Goal: Navigation & Orientation: Find specific page/section

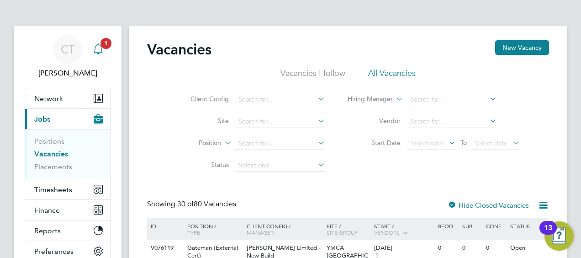
click at [98, 50] on icon "Main navigation" at bounding box center [98, 48] width 11 height 11
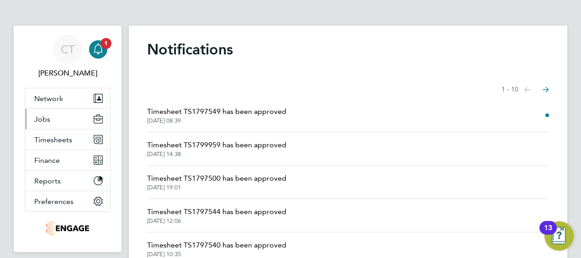
click at [81, 114] on button "Jobs" at bounding box center [67, 119] width 85 height 20
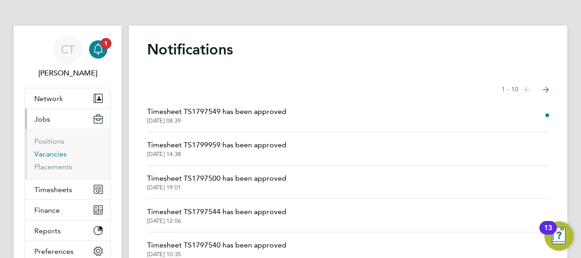
click at [54, 155] on link "Vacancies" at bounding box center [50, 153] width 32 height 9
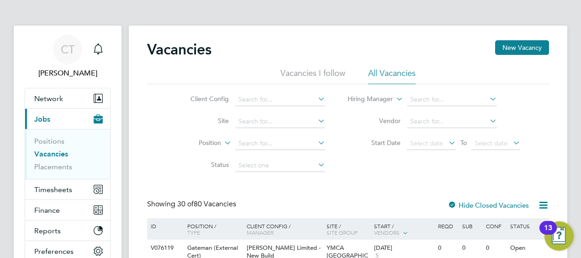
click at [324, 84] on li "Vacancies I follow" at bounding box center [312, 76] width 65 height 16
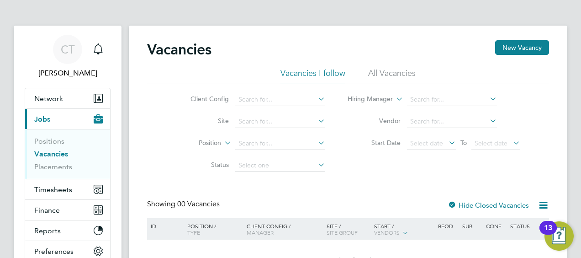
click at [389, 74] on li "All Vacancies" at bounding box center [391, 76] width 47 height 16
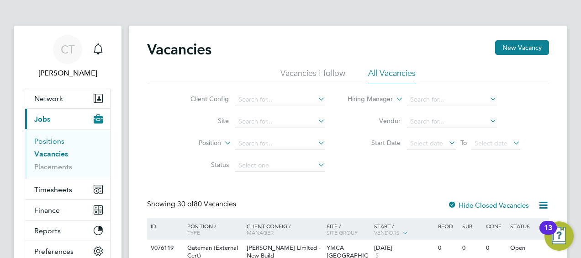
click at [49, 140] on link "Positions" at bounding box center [49, 141] width 30 height 9
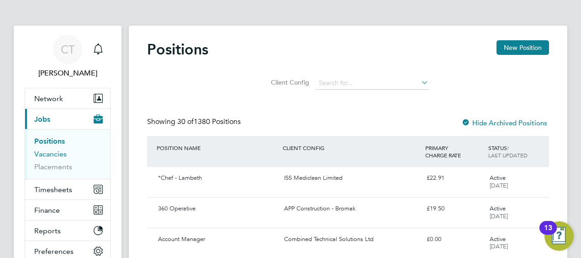
click at [54, 155] on link "Vacancies" at bounding box center [50, 153] width 32 height 9
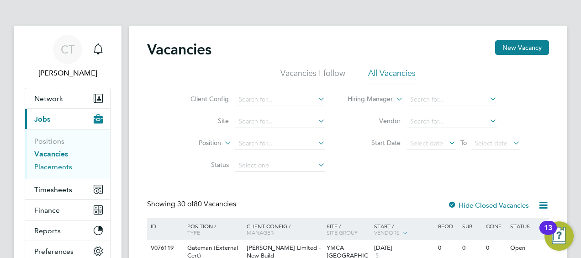
click at [46, 166] on link "Placements" at bounding box center [53, 166] width 38 height 9
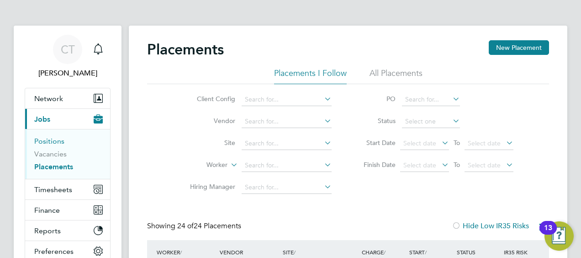
click at [54, 141] on link "Positions" at bounding box center [49, 141] width 30 height 9
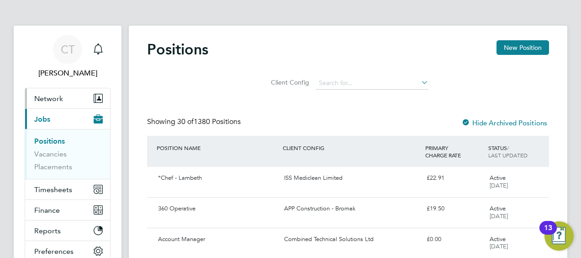
click at [71, 101] on button "Network" at bounding box center [67, 98] width 85 height 20
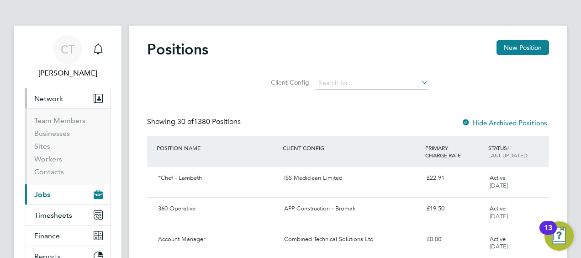
click at [67, 97] on button "Network" at bounding box center [67, 98] width 85 height 20
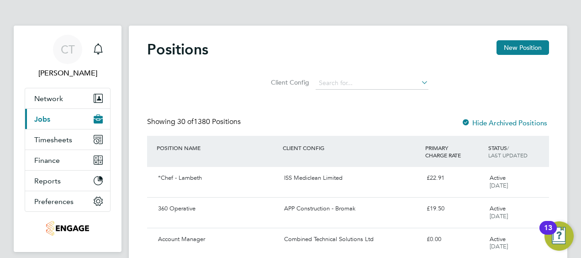
click at [52, 123] on button "Current page: Jobs" at bounding box center [67, 119] width 85 height 20
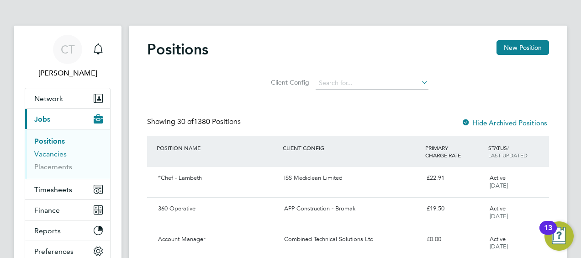
click at [48, 149] on link "Vacancies" at bounding box center [50, 153] width 32 height 9
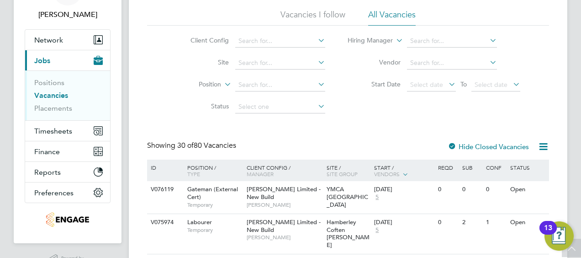
click at [48, 95] on link "Vacancies" at bounding box center [51, 95] width 34 height 9
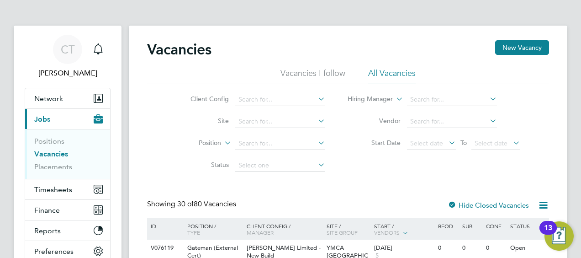
click at [55, 152] on link "Vacancies" at bounding box center [51, 153] width 34 height 9
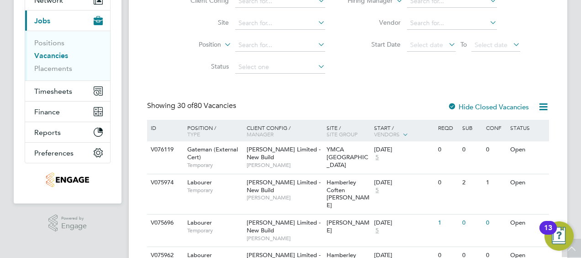
scroll to position [95, 0]
